Goal: Information Seeking & Learning: Learn about a topic

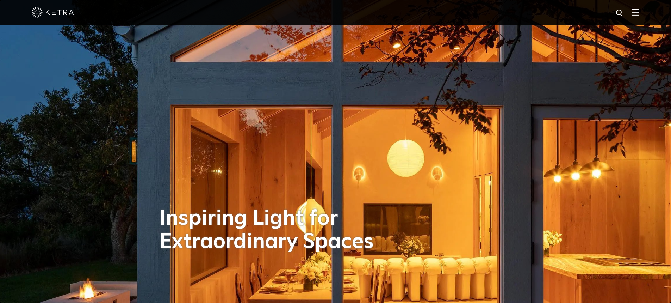
click at [640, 13] on img at bounding box center [636, 12] width 8 height 7
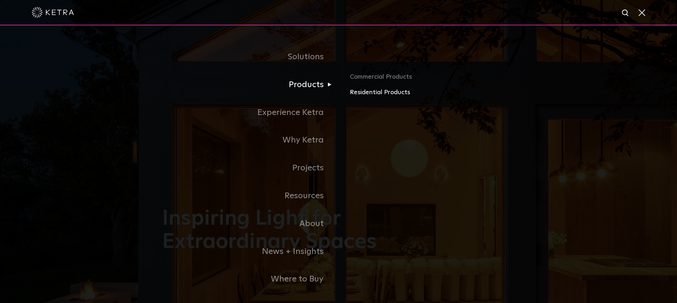
click at [396, 94] on link "Residential Products" at bounding box center [432, 92] width 165 height 10
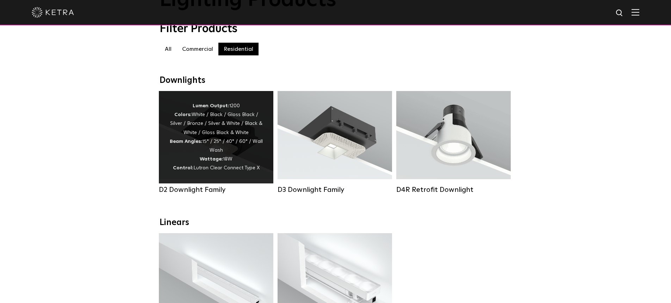
scroll to position [70, 0]
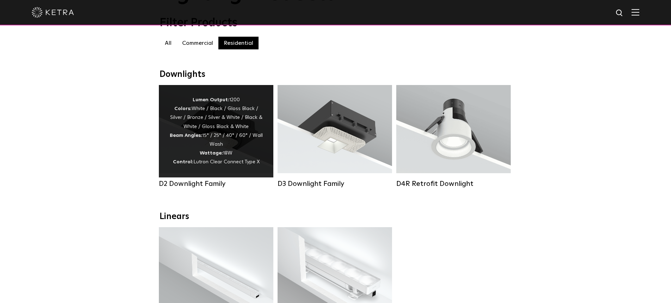
click at [212, 132] on div "Lumen Output: 1200 Colors: White / Black / Gloss Black / Silver / Bronze / Silv…" at bounding box center [215, 130] width 93 height 71
